Goal: Navigation & Orientation: Go to known website

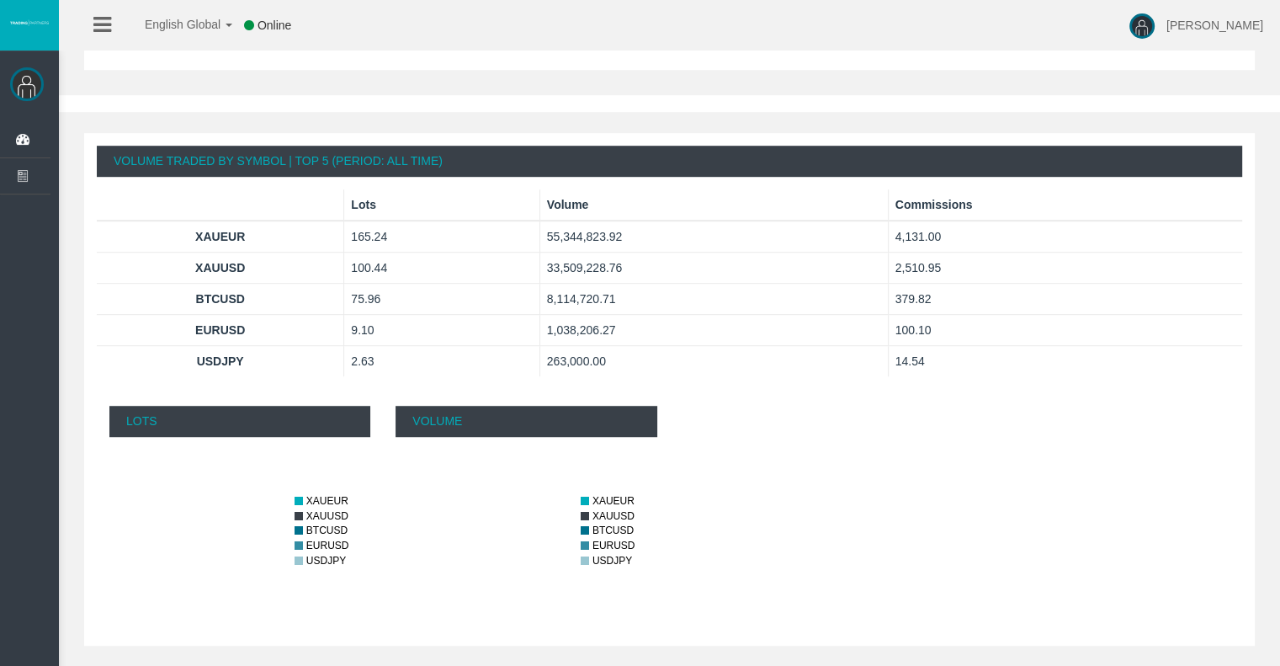
scroll to position [1025, 0]
